Goal: Transaction & Acquisition: Book appointment/travel/reservation

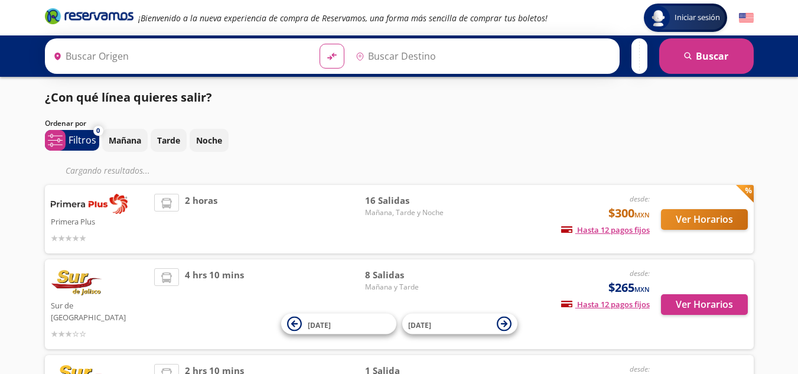
type input "Ciudad Guzmán, Jalisco"
type input "[GEOGRAPHIC_DATA], [GEOGRAPHIC_DATA]"
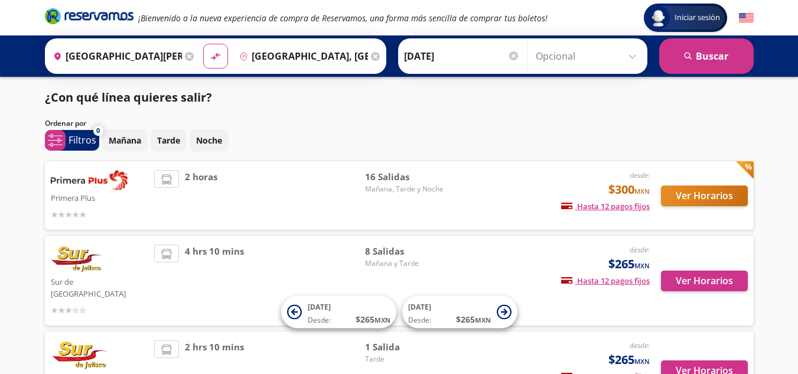
click at [367, 179] on span "16 Salidas" at bounding box center [406, 177] width 83 height 14
click at [703, 195] on button "Ver Horarios" at bounding box center [704, 195] width 87 height 21
click at [700, 272] on button "Ver Horarios" at bounding box center [704, 280] width 87 height 21
click at [715, 195] on button "Ver Horarios" at bounding box center [704, 195] width 87 height 21
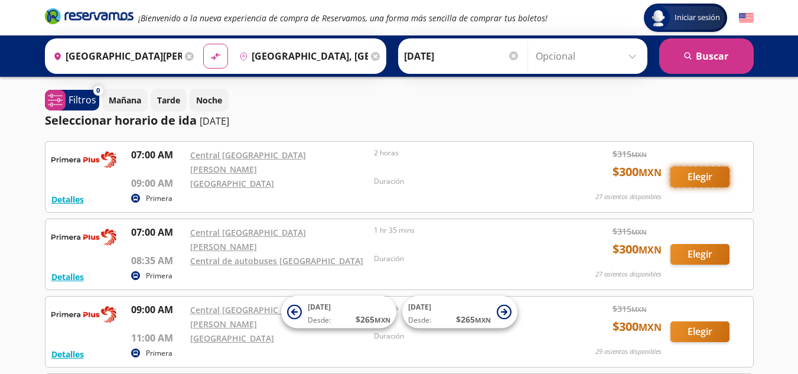
click at [702, 172] on button "Elegir" at bounding box center [699, 177] width 59 height 21
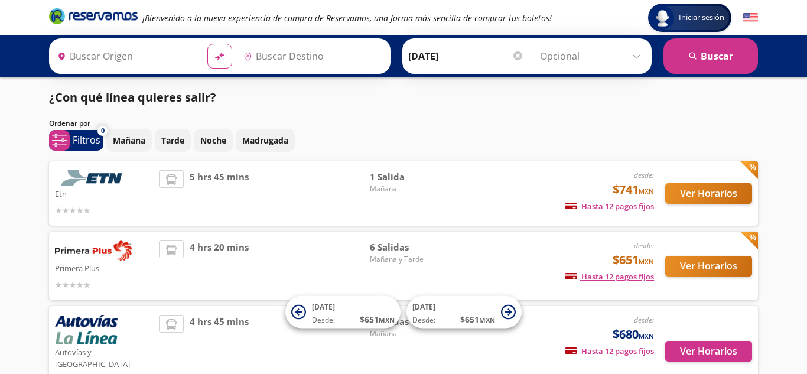
type input "[GEOGRAPHIC_DATA], [GEOGRAPHIC_DATA]"
type input "Uruapan, [GEOGRAPHIC_DATA]"
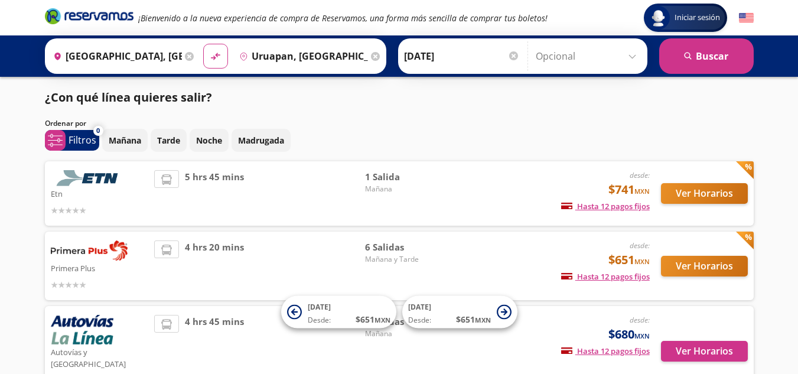
click at [326, 260] on div "4 hrs 20 mins" at bounding box center [259, 265] width 211 height 51
click at [713, 268] on button "Ver Horarios" at bounding box center [704, 266] width 87 height 21
